Goal: Information Seeking & Learning: Learn about a topic

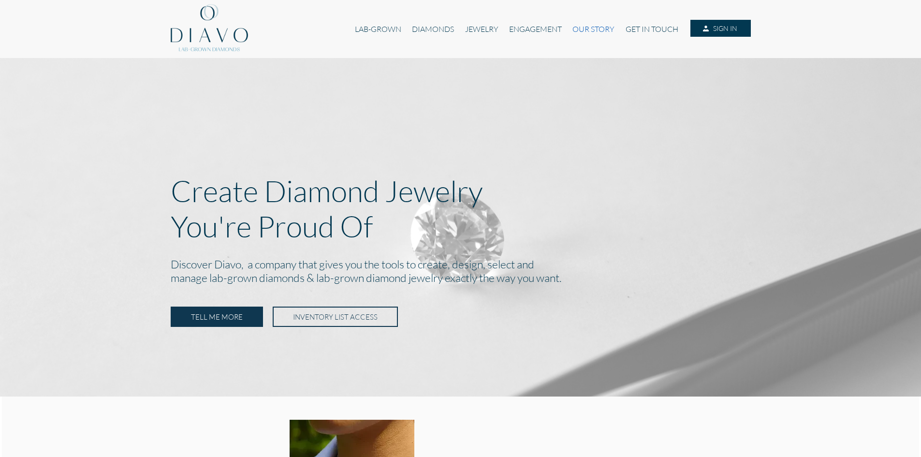
click at [603, 29] on link "OUR STORY" at bounding box center [593, 29] width 53 height 18
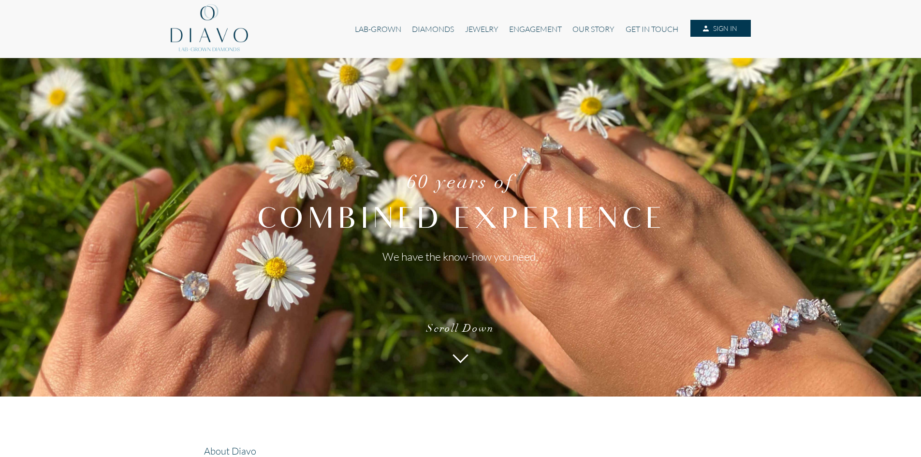
click at [462, 356] on icon at bounding box center [461, 355] width 16 height 16
click at [428, 21] on link "DIAMONDS" at bounding box center [433, 29] width 53 height 18
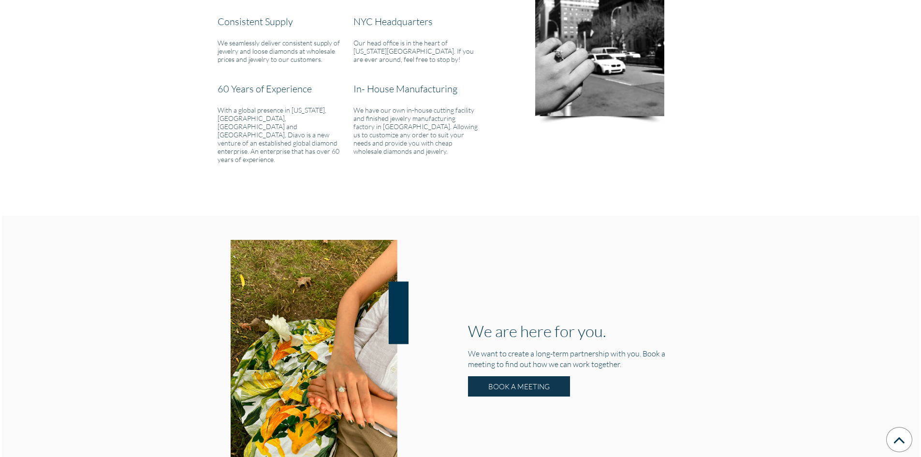
scroll to position [1160, 0]
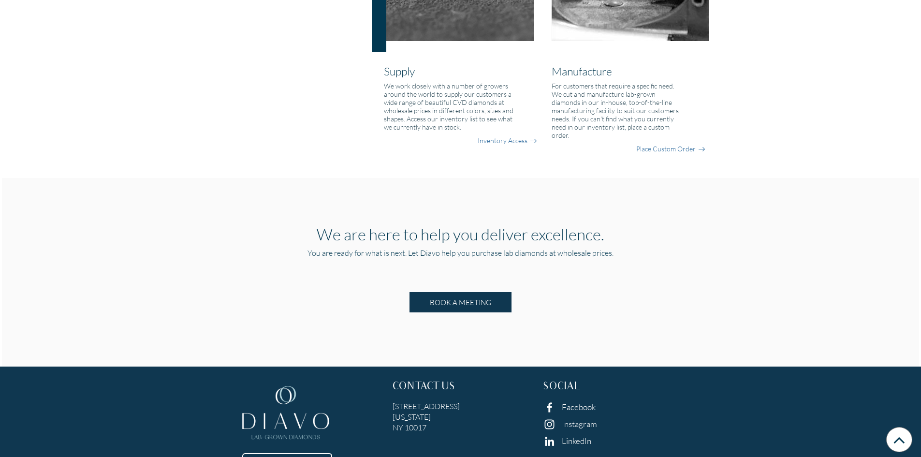
scroll to position [869, 0]
